Goal: Task Accomplishment & Management: Use online tool/utility

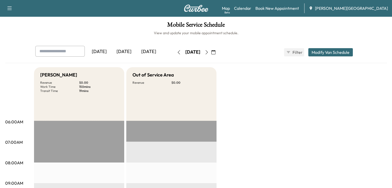
click at [218, 51] on button "button" at bounding box center [213, 52] width 9 height 8
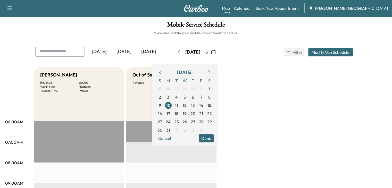
click at [214, 69] on button "button" at bounding box center [209, 72] width 9 height 8
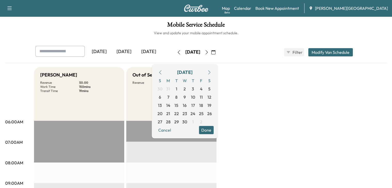
click at [214, 69] on button "button" at bounding box center [209, 72] width 9 height 8
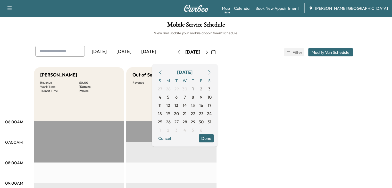
click at [214, 69] on button "button" at bounding box center [209, 72] width 9 height 8
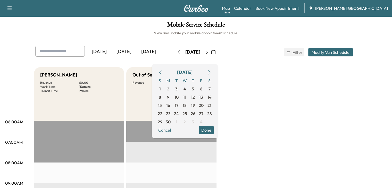
click at [214, 69] on button "button" at bounding box center [209, 72] width 9 height 8
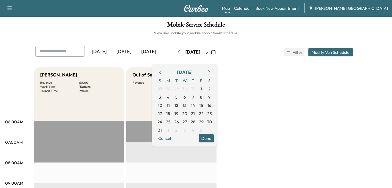
click at [214, 69] on button "button" at bounding box center [209, 72] width 9 height 8
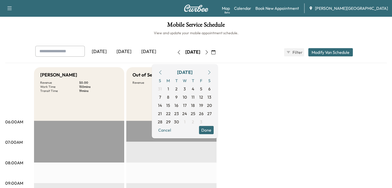
click at [214, 69] on button "button" at bounding box center [209, 72] width 9 height 8
click at [186, 87] on span "1" at bounding box center [185, 89] width 2 height 6
click at [214, 131] on button "Done" at bounding box center [206, 130] width 15 height 8
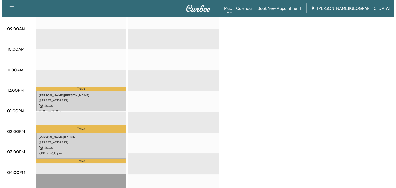
scroll to position [169, 0]
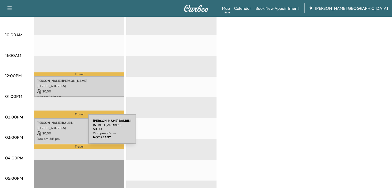
click at [50, 132] on p "$ 0.00" at bounding box center [79, 133] width 85 height 5
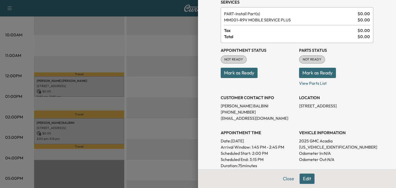
scroll to position [26, 0]
